Goal: Task Accomplishment & Management: Manage account settings

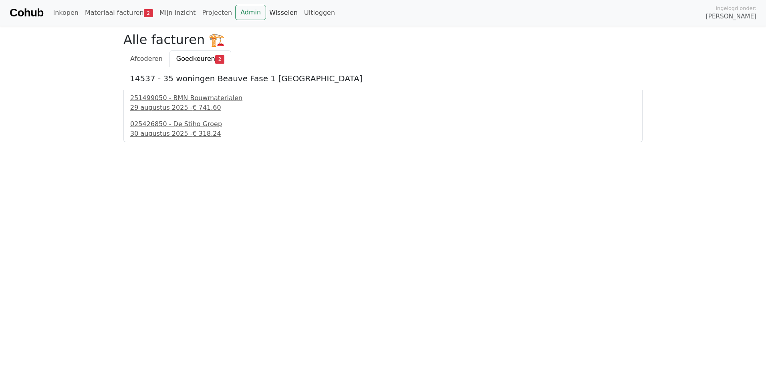
click at [266, 11] on link "Wisselen" at bounding box center [283, 13] width 35 height 16
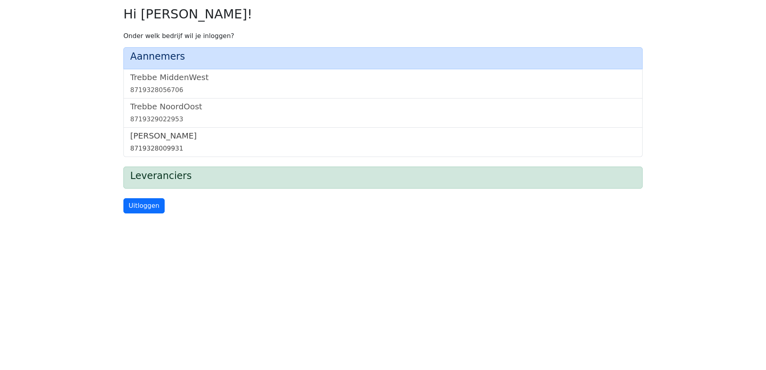
click at [156, 146] on div "8719328009931" at bounding box center [383, 149] width 506 height 10
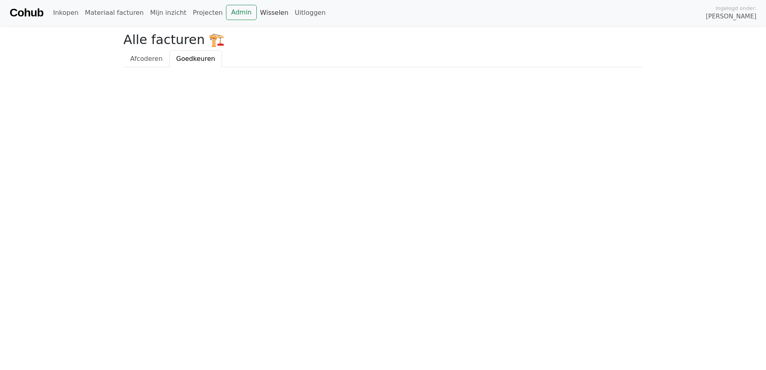
click at [257, 13] on link "Wisselen" at bounding box center [274, 13] width 35 height 16
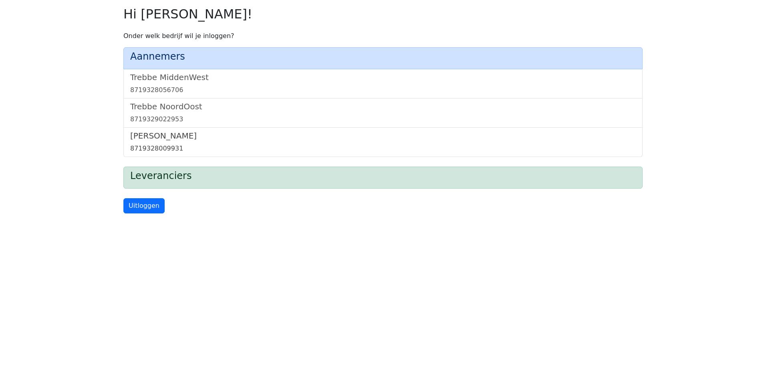
click at [167, 132] on h5 "[PERSON_NAME]" at bounding box center [383, 136] width 506 height 10
click at [171, 114] on link "Trebbe NoordOost 8719329022953" at bounding box center [383, 113] width 506 height 22
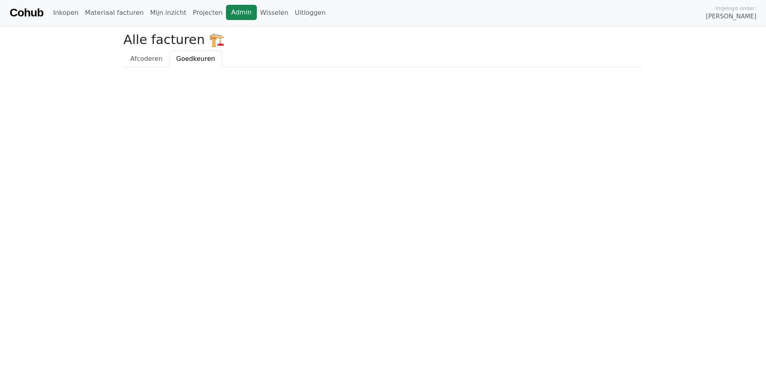
click at [226, 13] on link "Admin" at bounding box center [241, 12] width 31 height 15
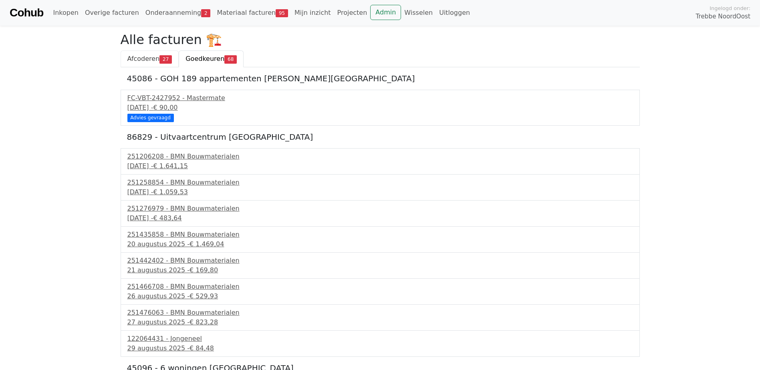
click at [154, 59] on span "Afcoderen" at bounding box center [143, 59] width 32 height 8
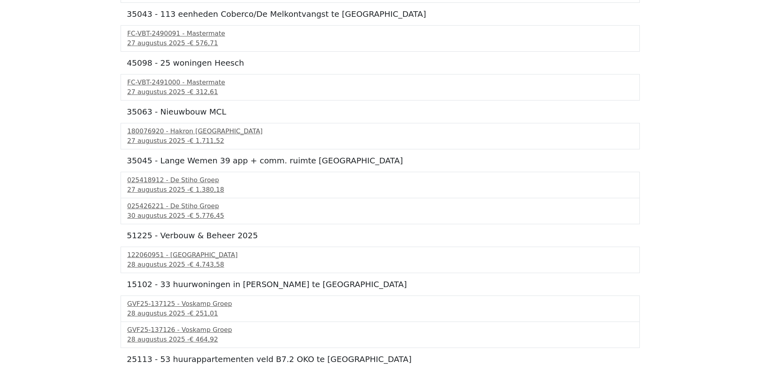
scroll to position [743, 0]
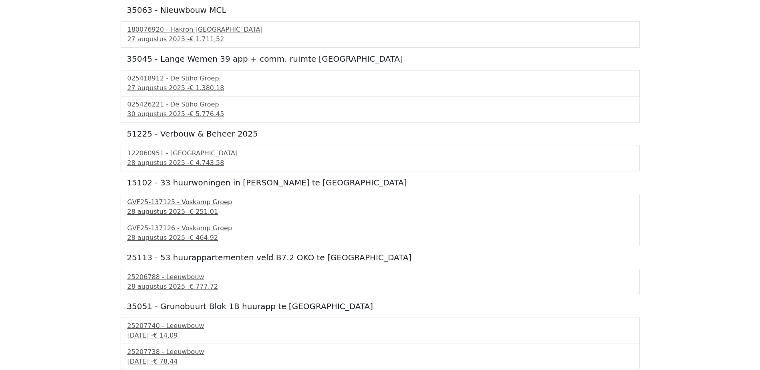
click at [196, 208] on span "€ 251,01" at bounding box center [203, 212] width 28 height 8
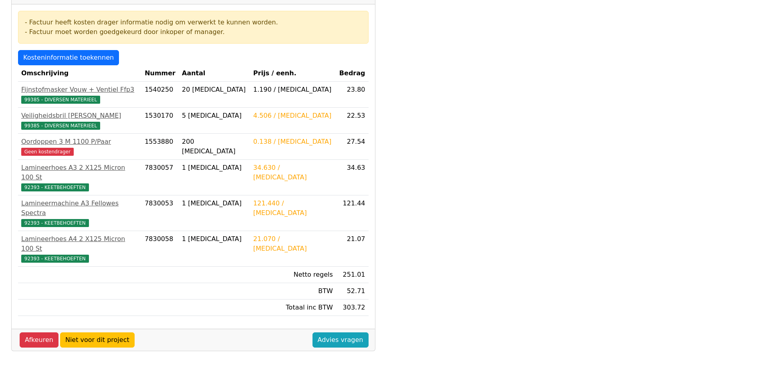
scroll to position [120, 0]
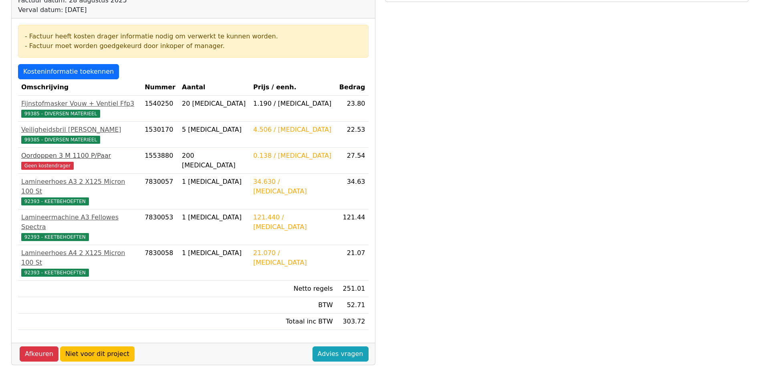
click at [63, 156] on div "Oordoppen 3 M 1100 P/Paar" at bounding box center [79, 156] width 117 height 10
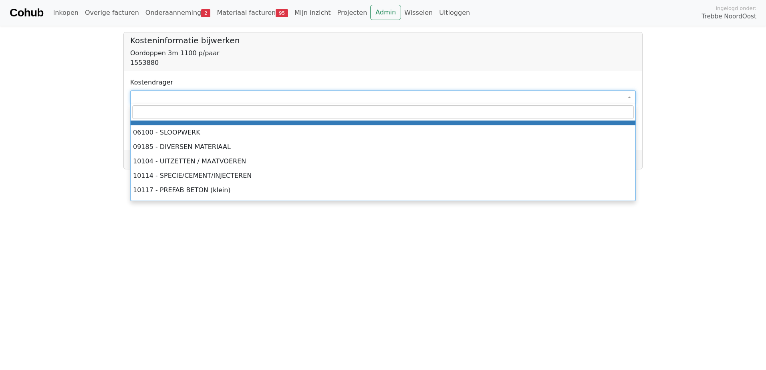
click at [193, 97] on span at bounding box center [383, 98] width 506 height 14
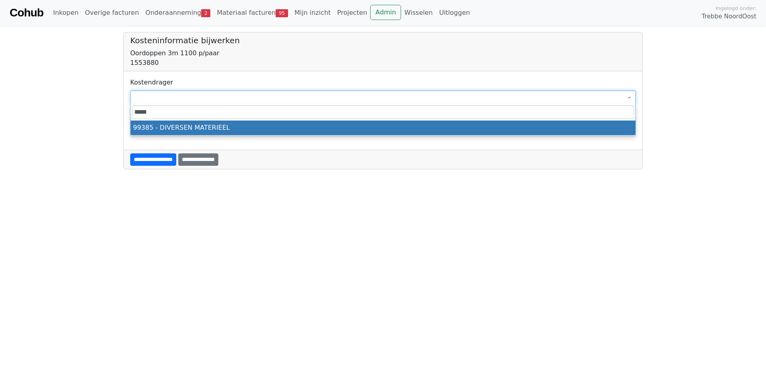
type input "*****"
select select "****"
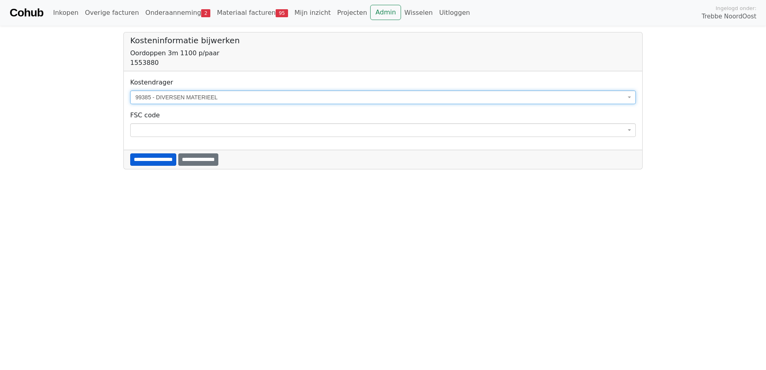
click at [164, 157] on input "**********" at bounding box center [153, 159] width 46 height 12
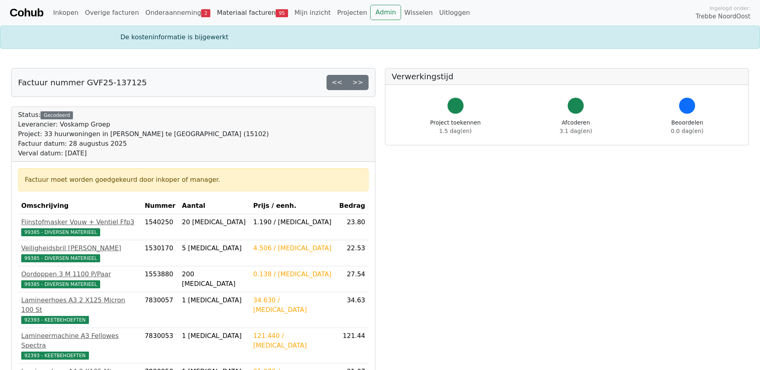
click at [248, 11] on link "Materiaal facturen 95" at bounding box center [253, 13] width 78 height 16
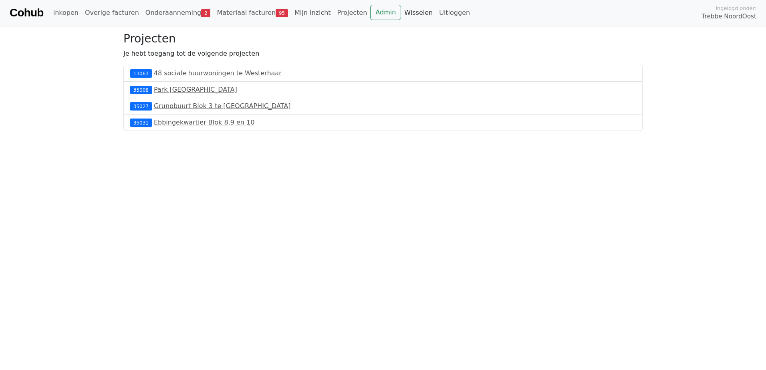
click at [401, 13] on link "Wisselen" at bounding box center [418, 13] width 35 height 16
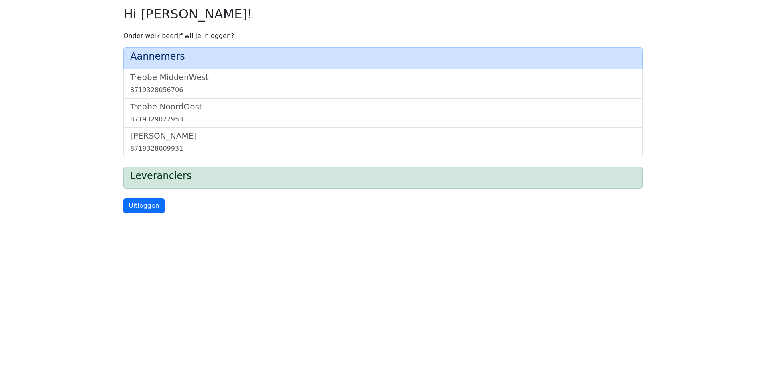
click at [365, 16] on h2 "Hi [PERSON_NAME]!" at bounding box center [382, 13] width 519 height 15
click at [177, 117] on div "8719329022953" at bounding box center [383, 120] width 506 height 10
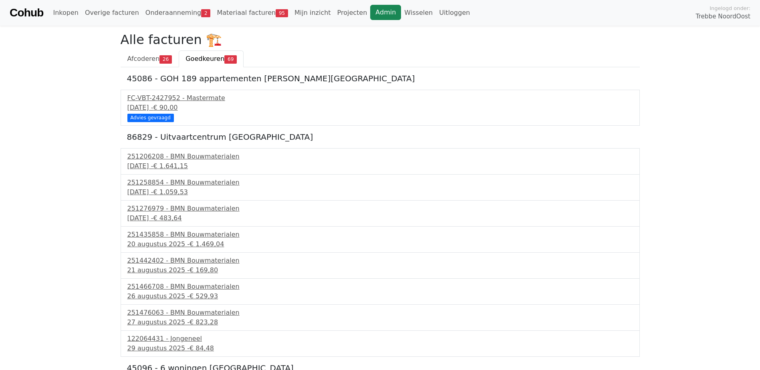
click at [370, 13] on link "Admin" at bounding box center [385, 12] width 31 height 15
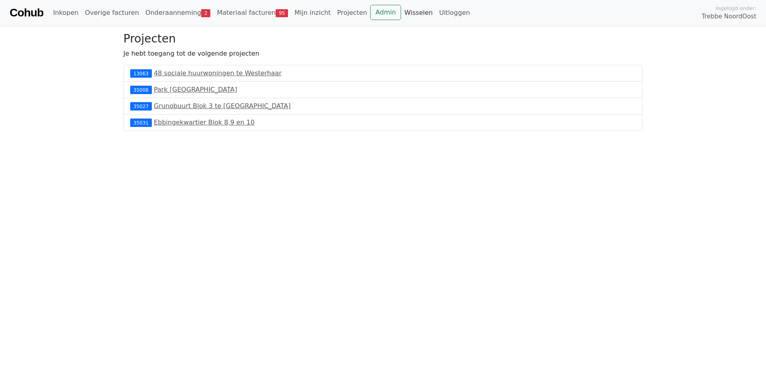
click at [401, 20] on link "Wisselen" at bounding box center [418, 13] width 35 height 16
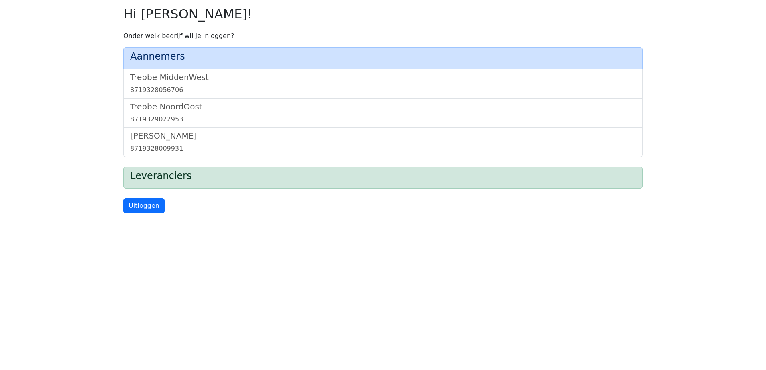
click at [362, 12] on h2 "Hi [PERSON_NAME]!" at bounding box center [382, 13] width 519 height 15
click at [175, 108] on h5 "Trebbe NoordOost" at bounding box center [383, 107] width 506 height 10
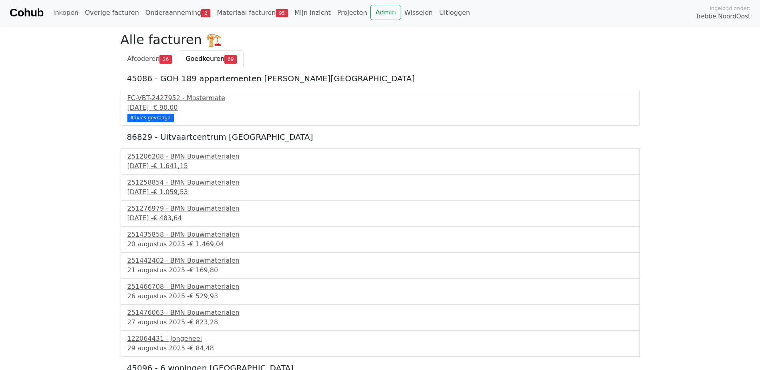
click at [207, 58] on span "Goedkeuren" at bounding box center [204, 59] width 39 height 8
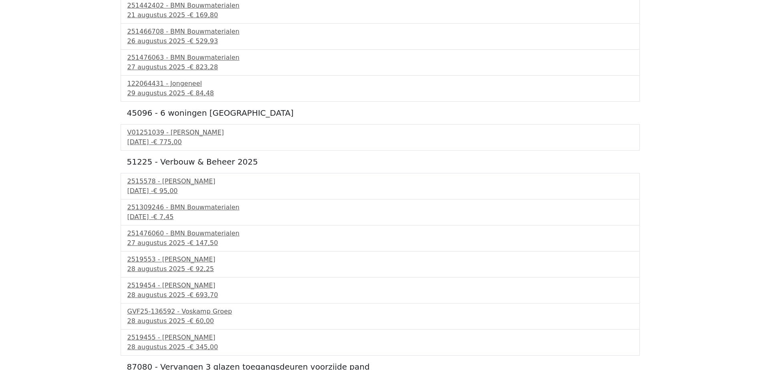
scroll to position [280, 0]
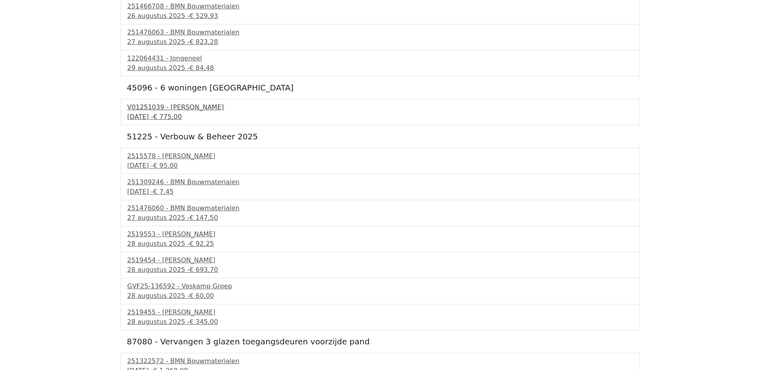
click at [168, 112] on div "V01251039 - Van Dalen" at bounding box center [380, 108] width 506 height 10
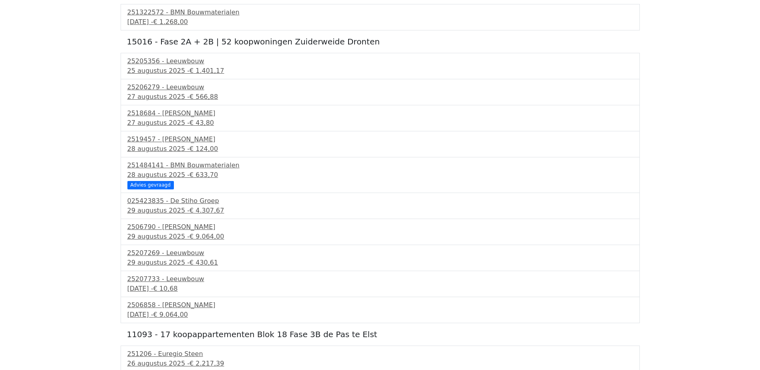
scroll to position [641, 0]
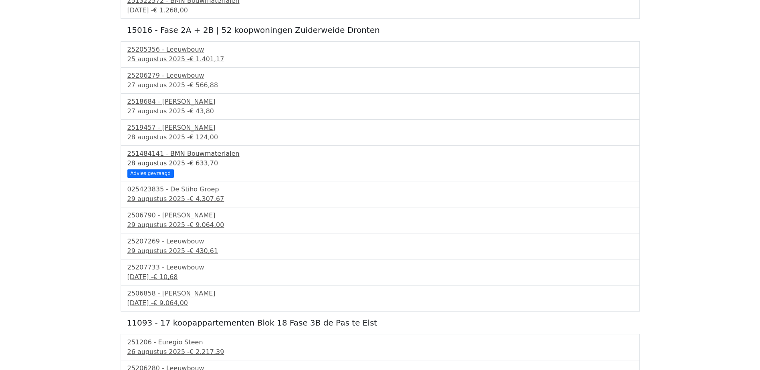
click at [189, 161] on span "€ 633,70" at bounding box center [203, 163] width 28 height 8
click at [185, 298] on div "2506858 - Aberson" at bounding box center [380, 294] width 506 height 10
click at [177, 276] on span "€ 10,68" at bounding box center [165, 277] width 24 height 8
click at [181, 255] on div "29 augustus 2025 - € 430,61" at bounding box center [380, 251] width 506 height 10
click at [183, 245] on div "25207269 - Leeuwbouw" at bounding box center [380, 242] width 506 height 10
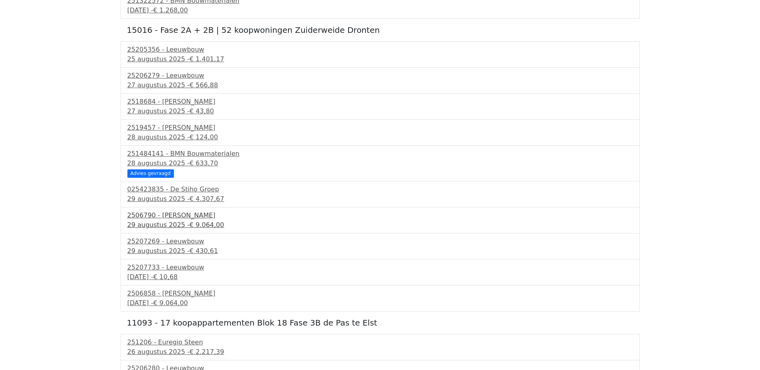
click at [195, 224] on span "€ 9.064,00" at bounding box center [206, 225] width 35 height 8
click at [196, 194] on div "29 augustus 2025 - € 4.307,67" at bounding box center [380, 199] width 506 height 10
click at [173, 104] on div "2518684 - Van Dalen" at bounding box center [380, 102] width 506 height 10
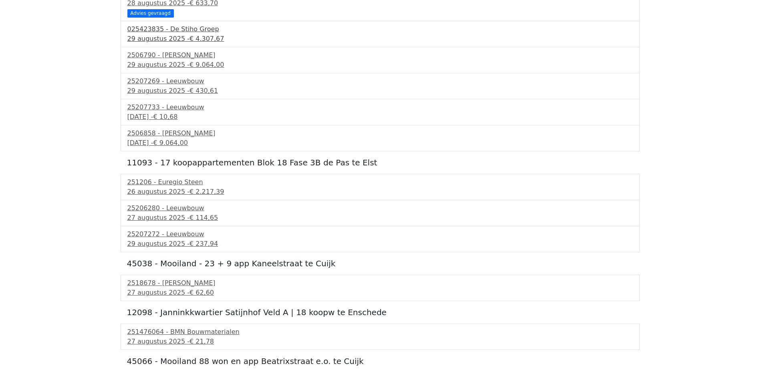
scroll to position [921, 0]
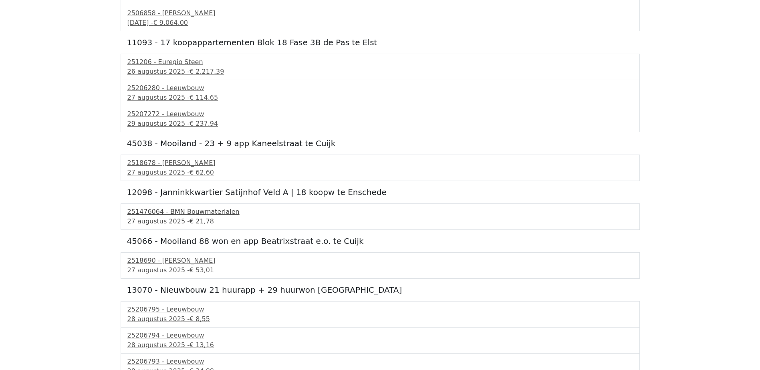
click at [191, 218] on span "€ 21,78" at bounding box center [201, 222] width 24 height 8
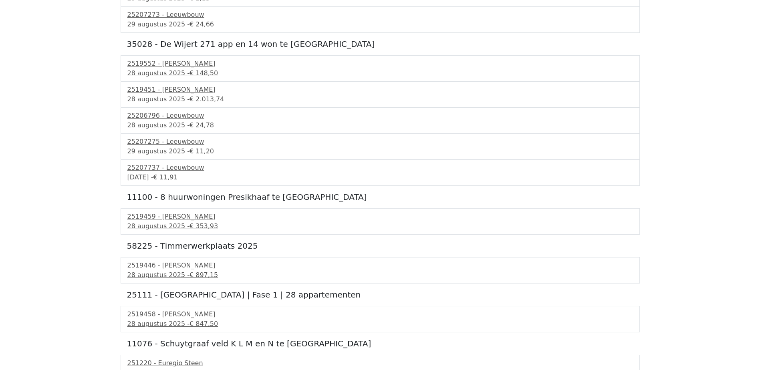
scroll to position [1362, 0]
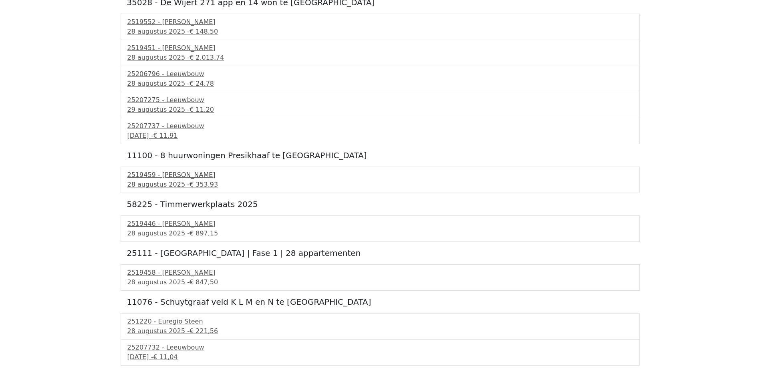
click at [159, 181] on div "28 augustus 2025 - € 353,93" at bounding box center [380, 185] width 506 height 10
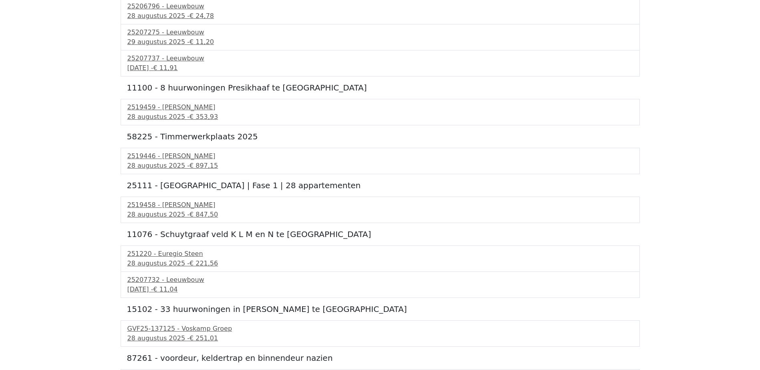
scroll to position [1442, 0]
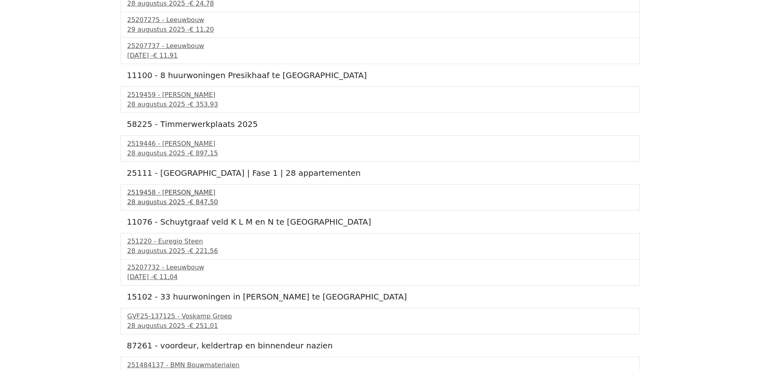
click at [200, 202] on span "€ 847,50" at bounding box center [203, 202] width 28 height 8
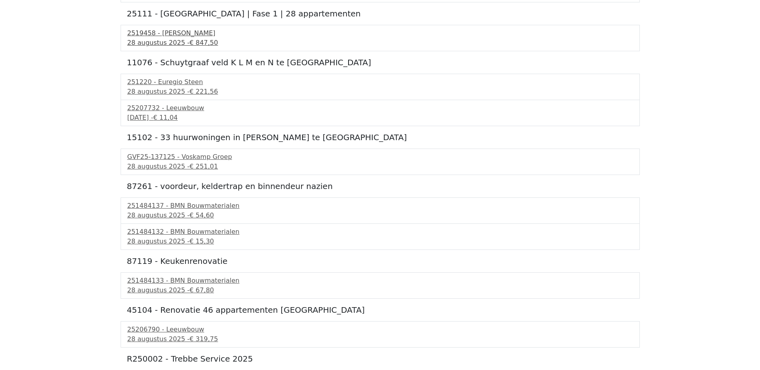
scroll to position [1602, 0]
click at [201, 168] on span "€ 251,01" at bounding box center [203, 166] width 28 height 8
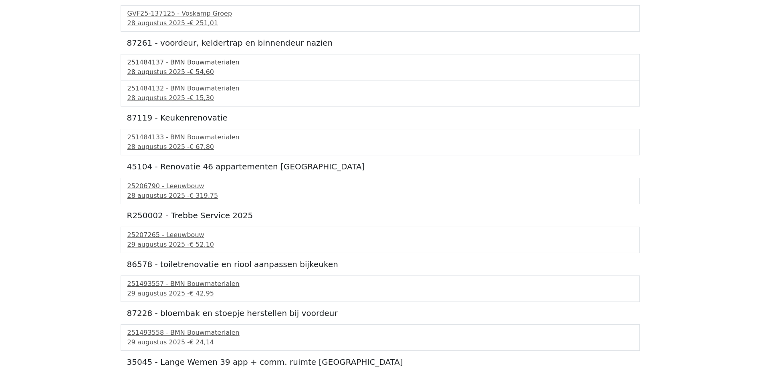
scroll to position [1763, 0]
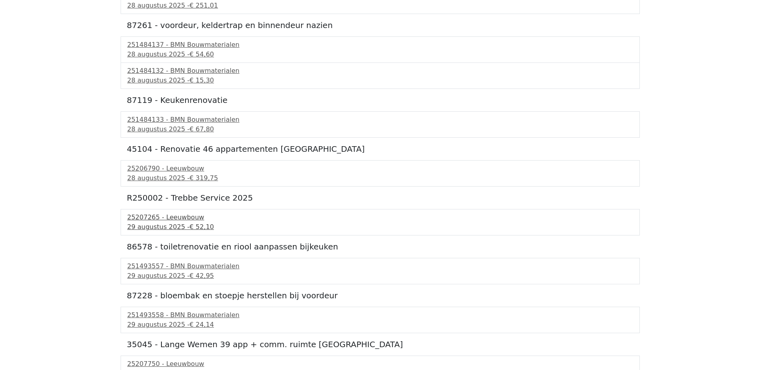
click at [188, 219] on div "25207265 - Leeuwbouw" at bounding box center [380, 218] width 506 height 10
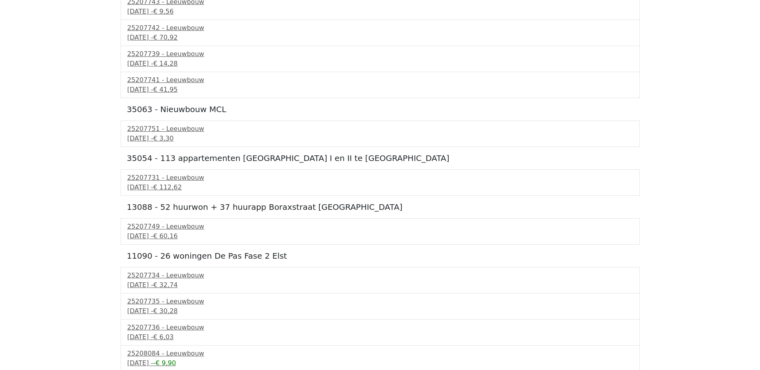
scroll to position [2175, 0]
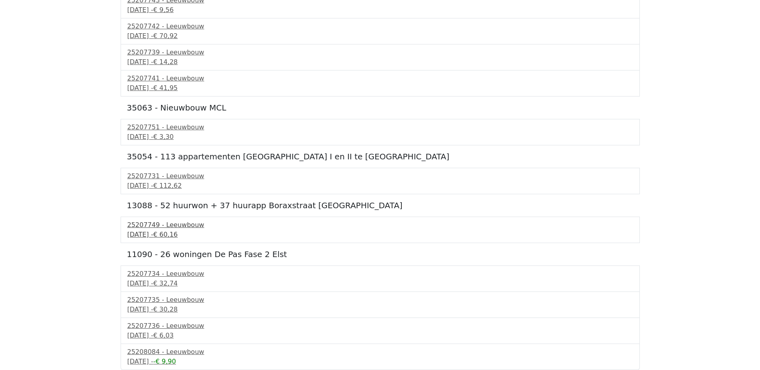
click at [177, 228] on div "25207749 - Leeuwbouw" at bounding box center [380, 225] width 506 height 10
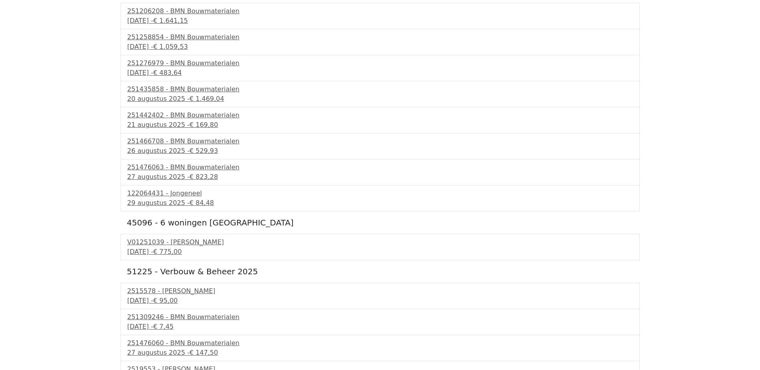
scroll to position [0, 0]
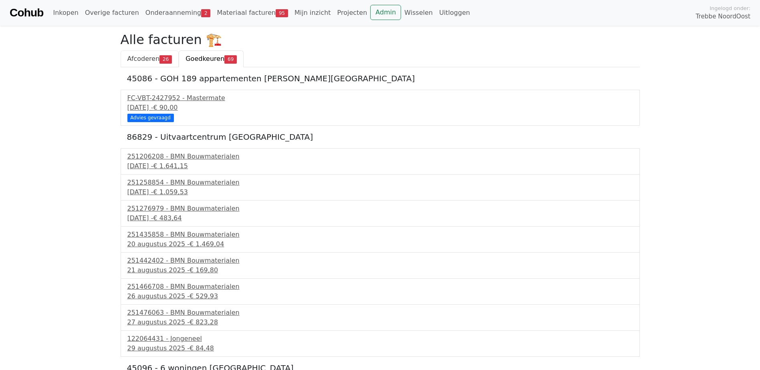
click at [146, 54] on link "Afcoderen 26" at bounding box center [150, 58] width 58 height 17
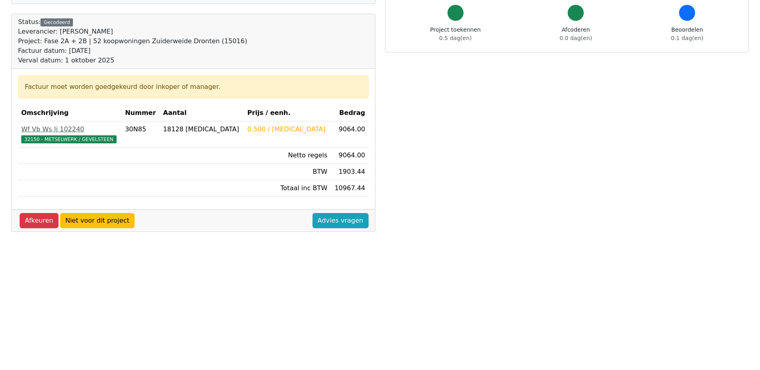
scroll to position [80, 0]
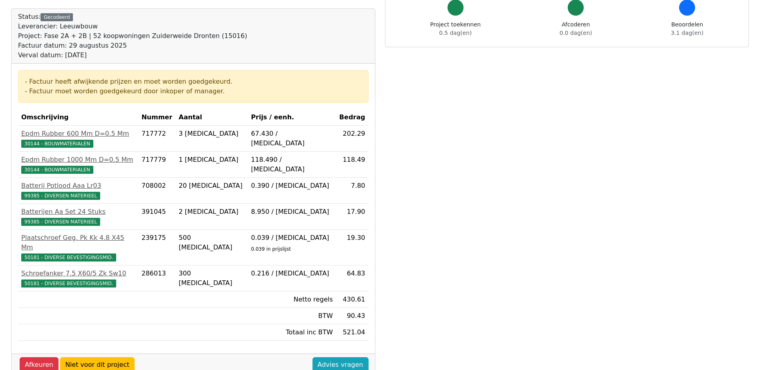
scroll to position [80, 0]
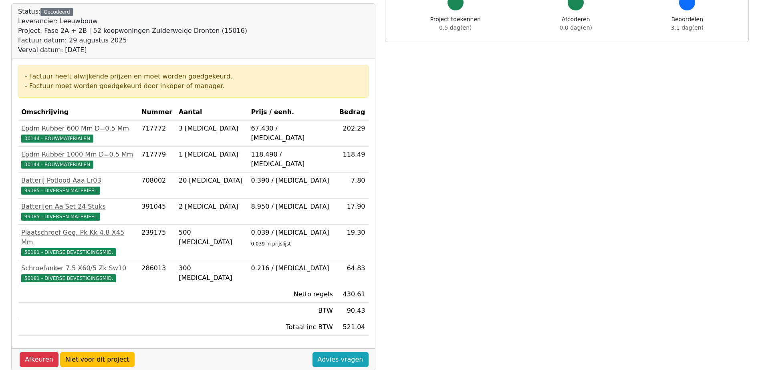
click at [91, 131] on div "Epdm Rubber 600 Mm D=0.5 Mm" at bounding box center [78, 129] width 114 height 10
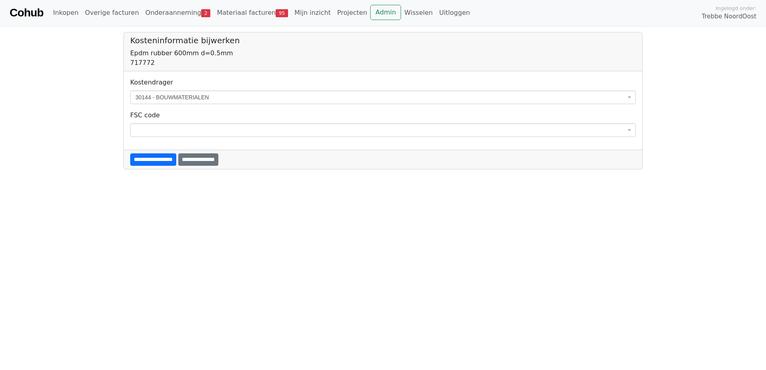
click at [166, 90] on div "**********" at bounding box center [383, 91] width 506 height 26
click at [162, 97] on span "30144 - BOUWMATERIALEN" at bounding box center [380, 97] width 490 height 8
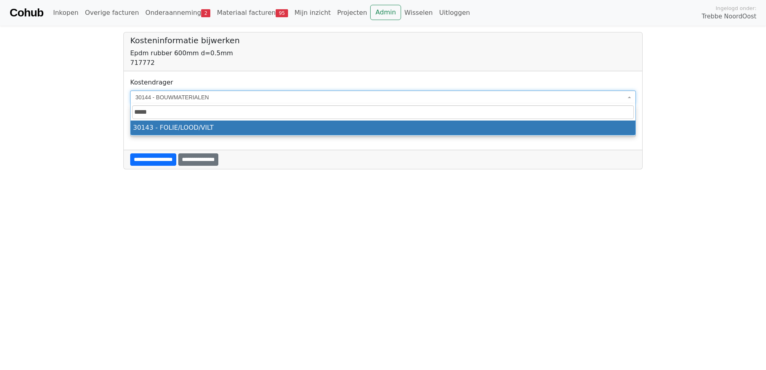
type input "*****"
select select "****"
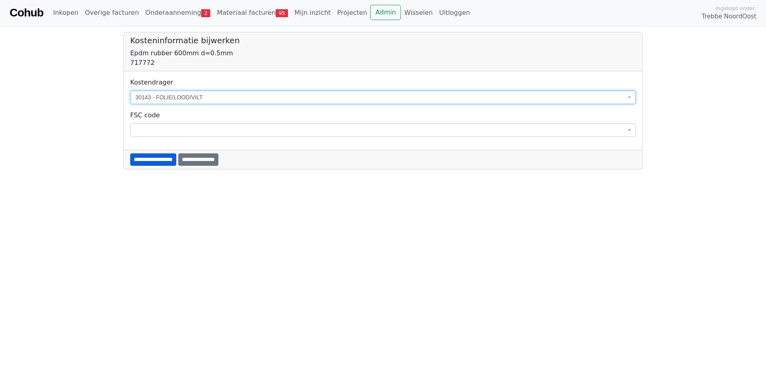
click at [171, 159] on input "**********" at bounding box center [153, 159] width 46 height 12
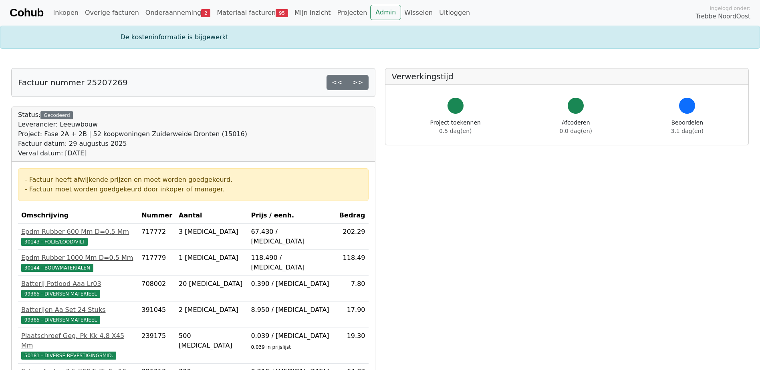
click at [78, 259] on div "Epdm Rubber 1000 Mm D=0.5 Mm" at bounding box center [78, 258] width 114 height 10
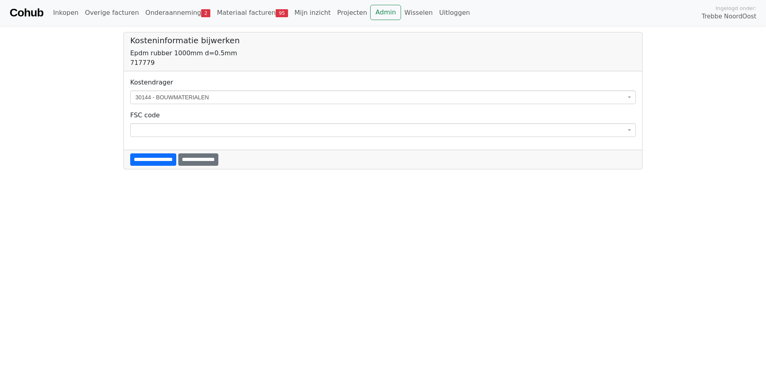
click at [172, 98] on span "30144 - BOUWMATERIALEN" at bounding box center [380, 97] width 490 height 8
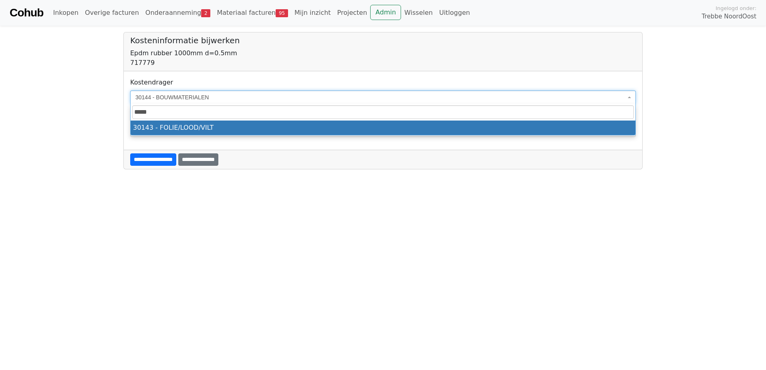
type input "*****"
select select "****"
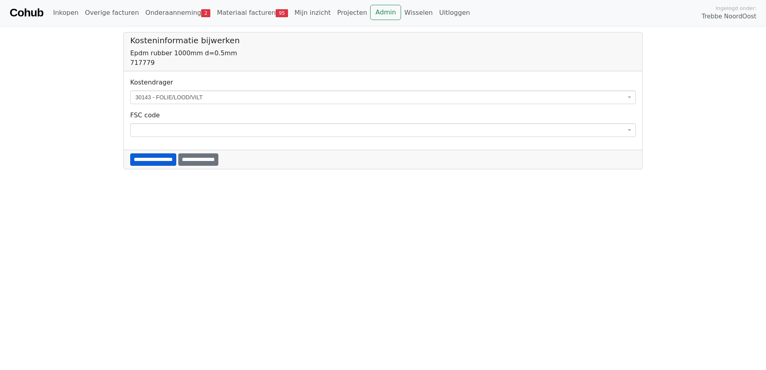
click at [153, 154] on input "**********" at bounding box center [153, 159] width 46 height 12
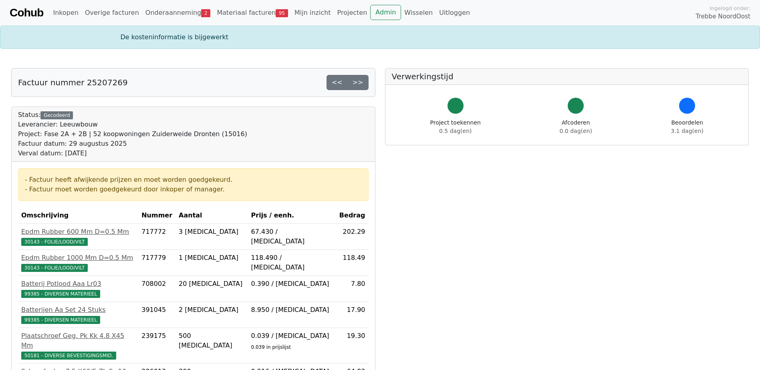
scroll to position [103, 0]
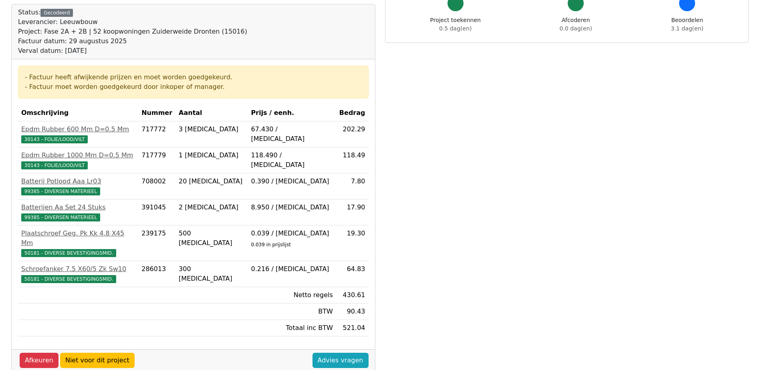
scroll to position [80, 0]
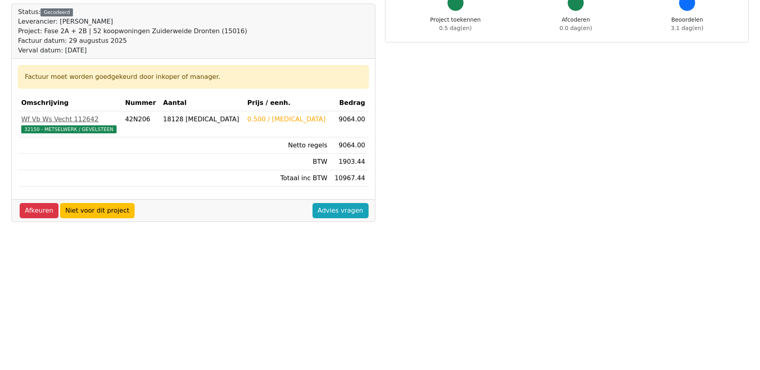
scroll to position [80, 0]
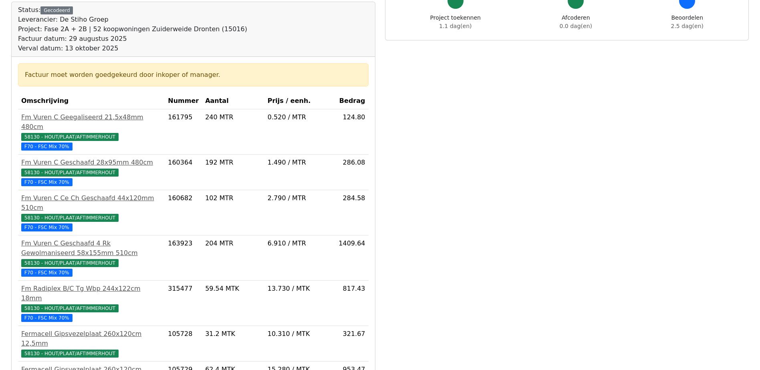
scroll to position [40, 0]
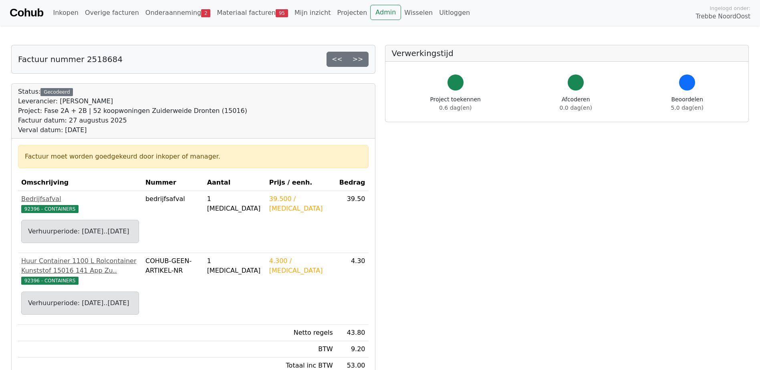
scroll to position [160, 0]
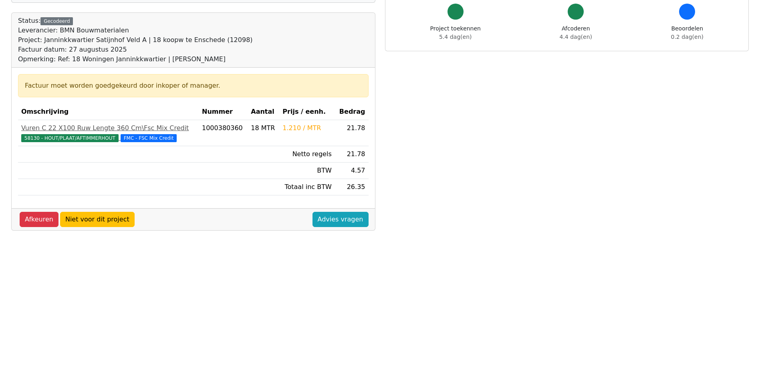
scroll to position [120, 0]
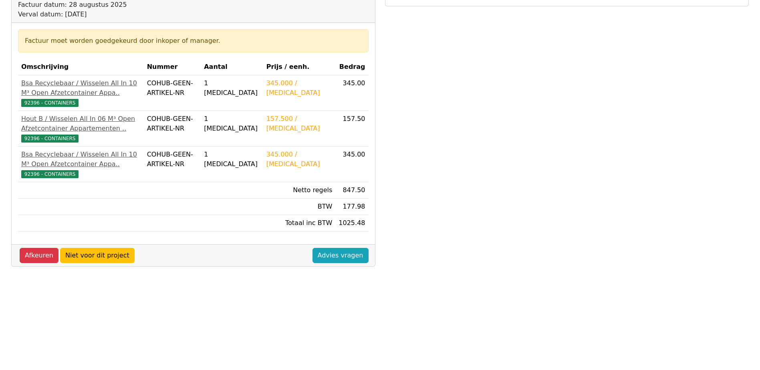
scroll to position [120, 0]
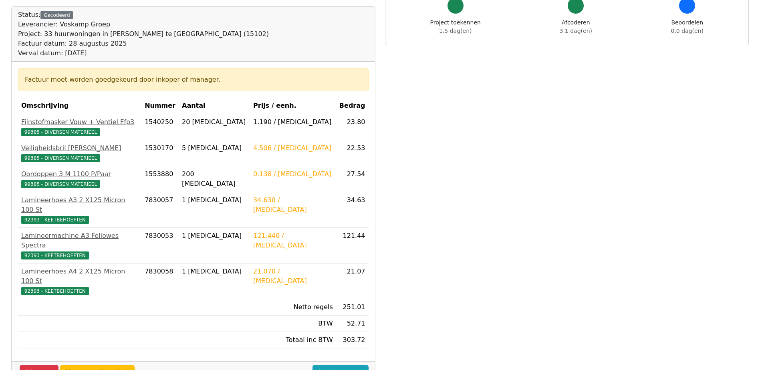
scroll to position [80, 0]
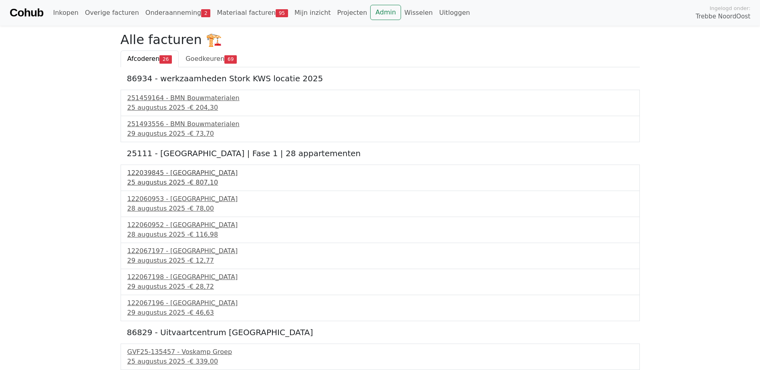
click at [178, 178] on div "25 augustus 2025 - € 807,10" at bounding box center [380, 183] width 506 height 10
click at [174, 203] on div "122060953 - PontMeyer" at bounding box center [380, 199] width 506 height 10
click at [169, 232] on div "28 augustus 2025 - € 116,98" at bounding box center [380, 235] width 506 height 10
click at [182, 309] on div "29 augustus 2025 - € 46,63" at bounding box center [380, 313] width 506 height 10
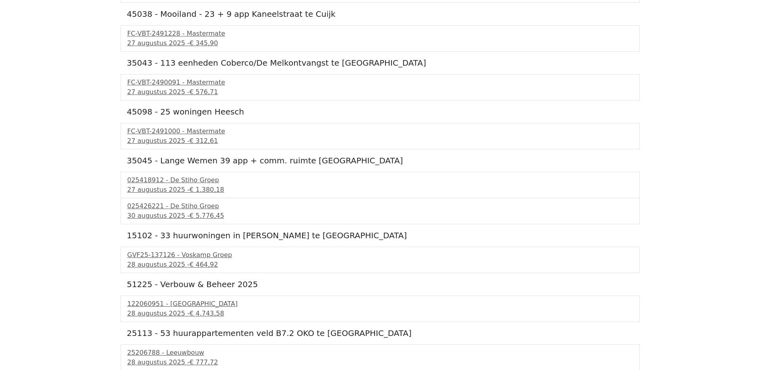
scroll to position [717, 0]
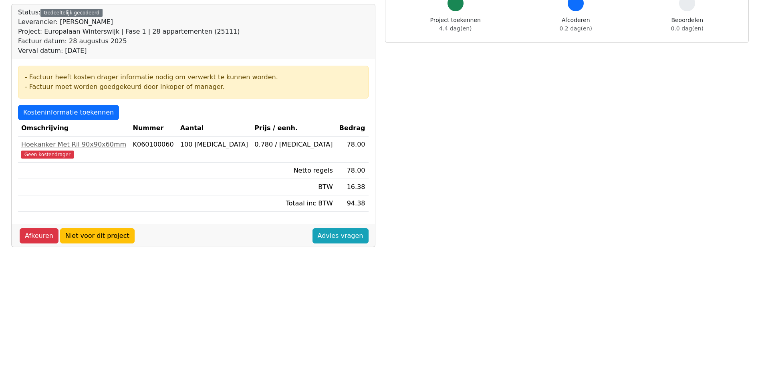
scroll to position [80, 0]
